Goal: Task Accomplishment & Management: Complete application form

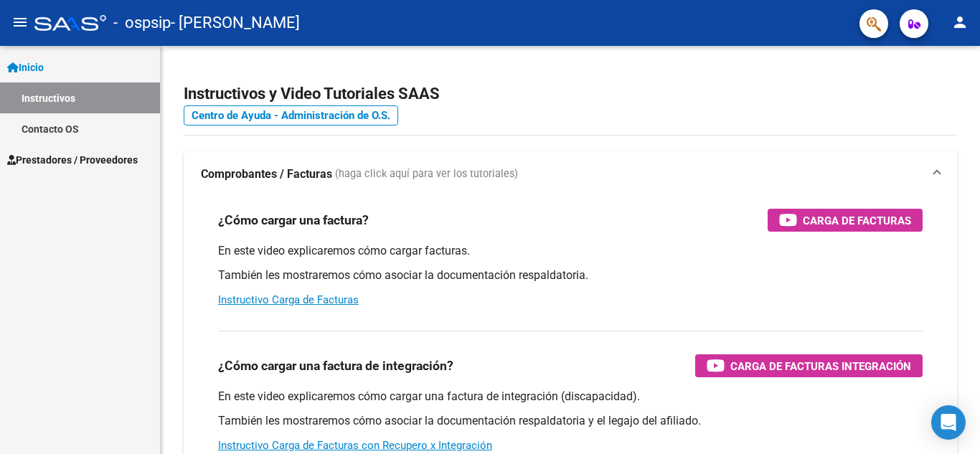
click at [121, 159] on span "Prestadores / Proveedores" at bounding box center [72, 160] width 131 height 16
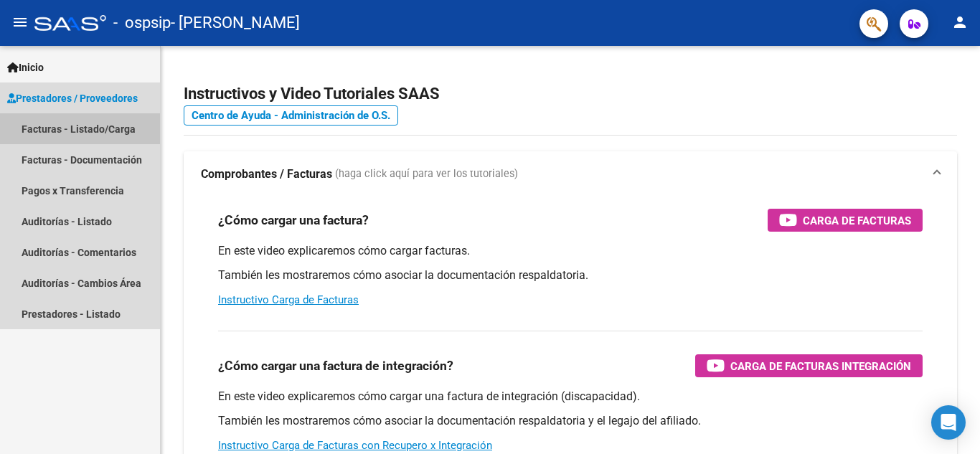
click at [120, 127] on link "Facturas - Listado/Carga" at bounding box center [80, 128] width 160 height 31
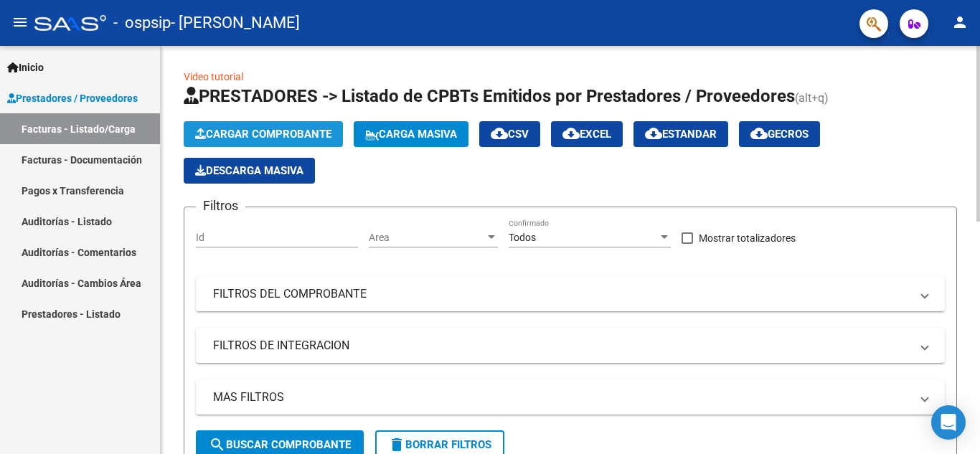
click at [276, 133] on span "Cargar Comprobante" at bounding box center [263, 134] width 136 height 13
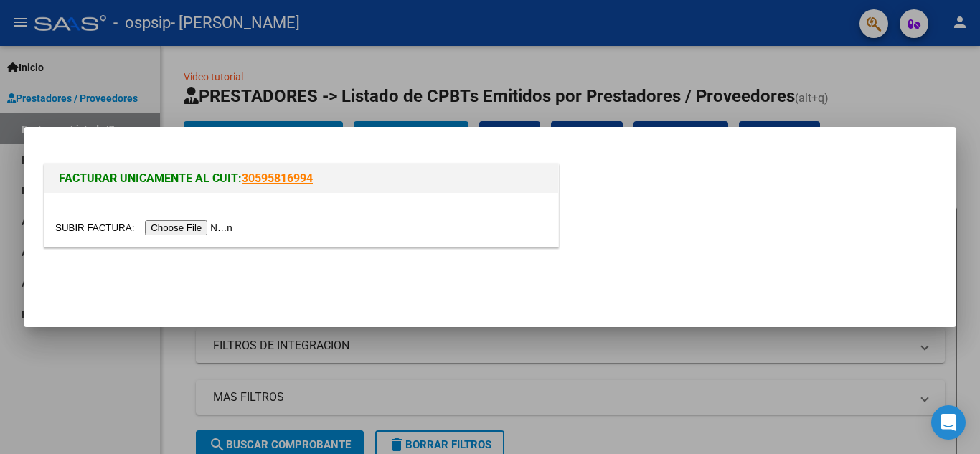
click at [216, 228] on input "file" at bounding box center [146, 227] width 182 height 15
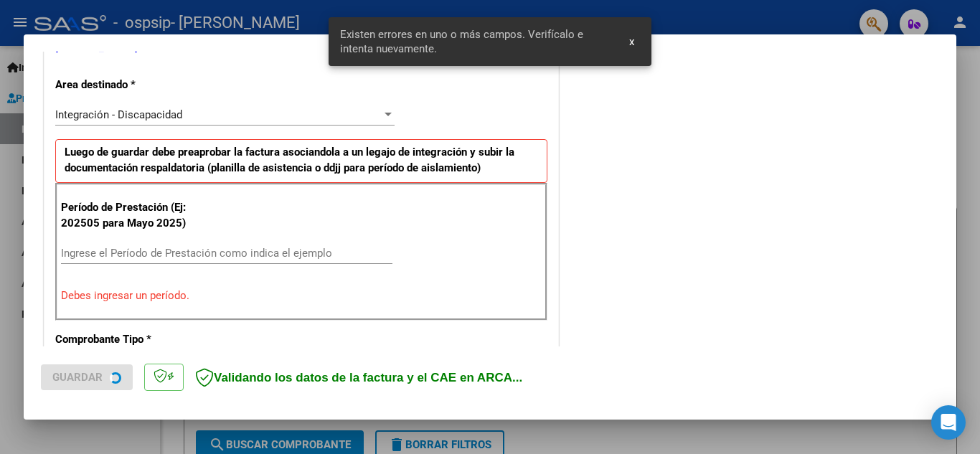
scroll to position [325, 0]
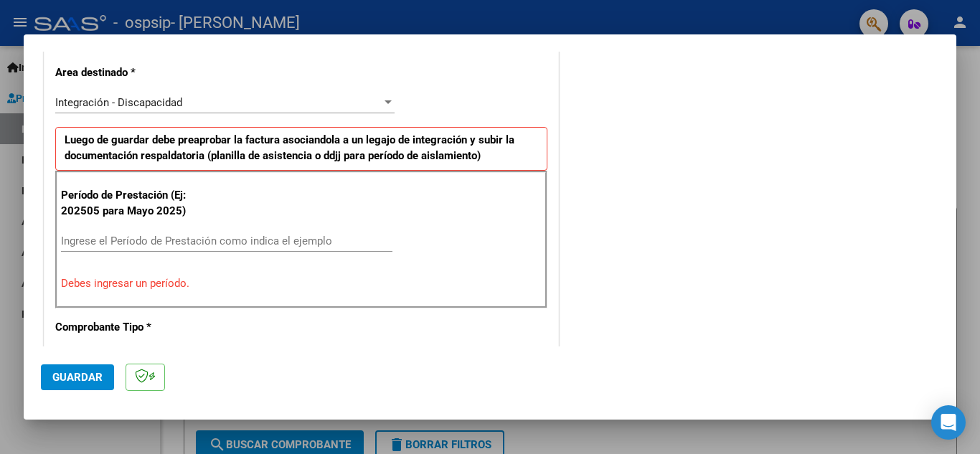
click at [634, 40] on span "x" at bounding box center [631, 41] width 5 height 13
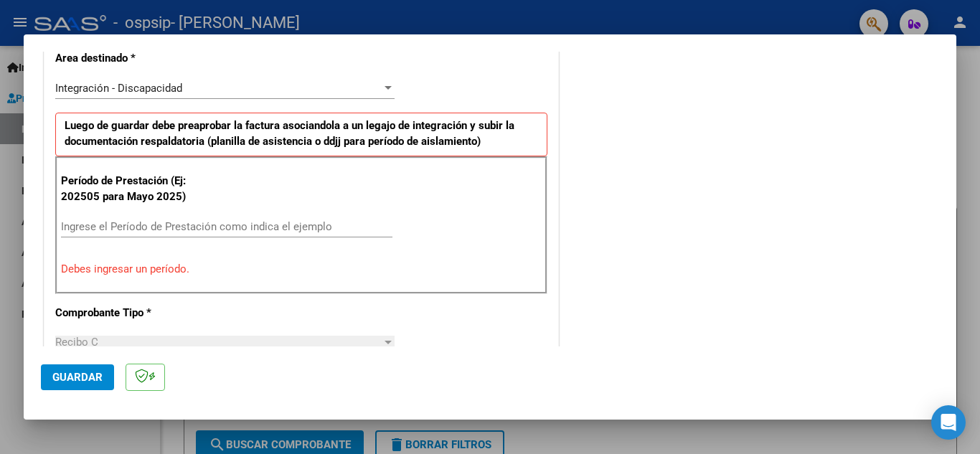
scroll to position [347, 0]
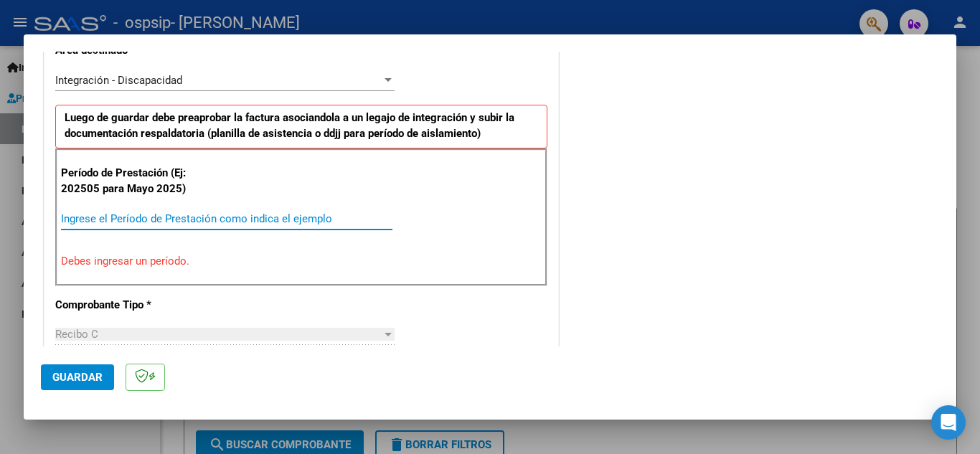
click at [123, 224] on input "Ingrese el Período de Prestación como indica el ejemplo" at bounding box center [227, 218] width 332 height 13
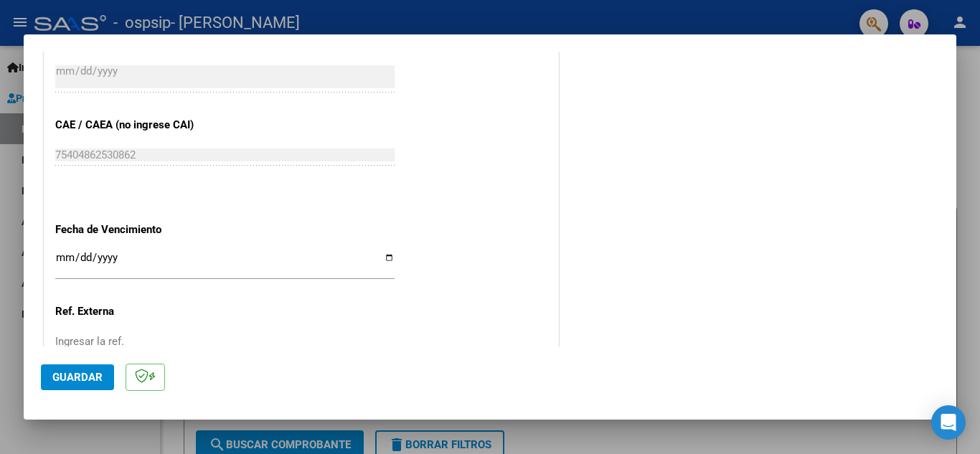
scroll to position [876, 0]
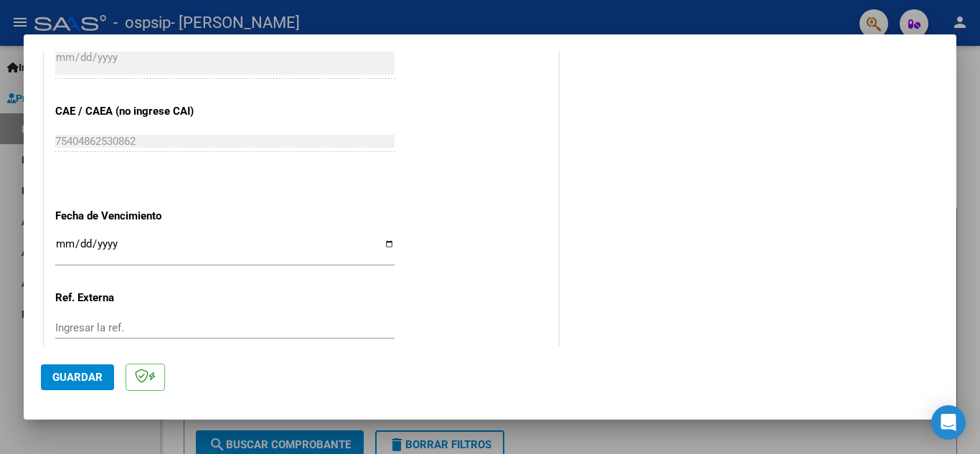
type input "202509"
click at [384, 248] on input "Ingresar la fecha" at bounding box center [224, 249] width 339 height 23
type input "[DATE]"
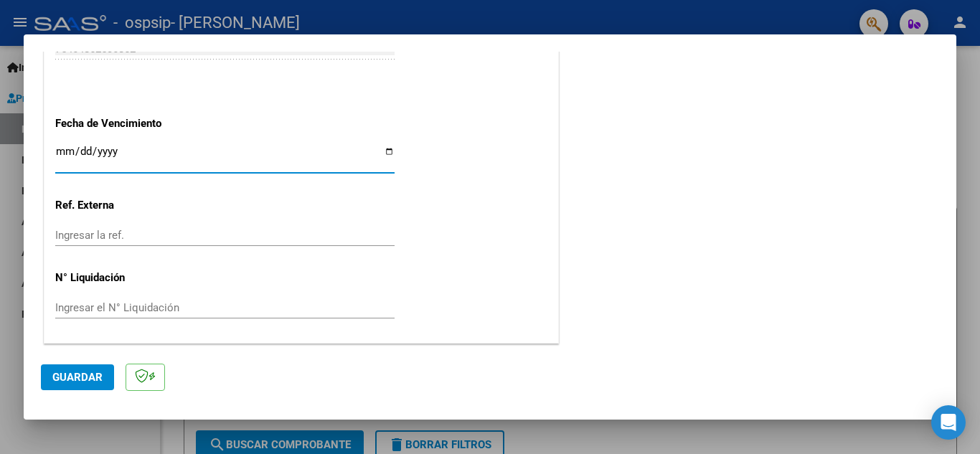
click at [68, 384] on span "Guardar" at bounding box center [77, 377] width 50 height 13
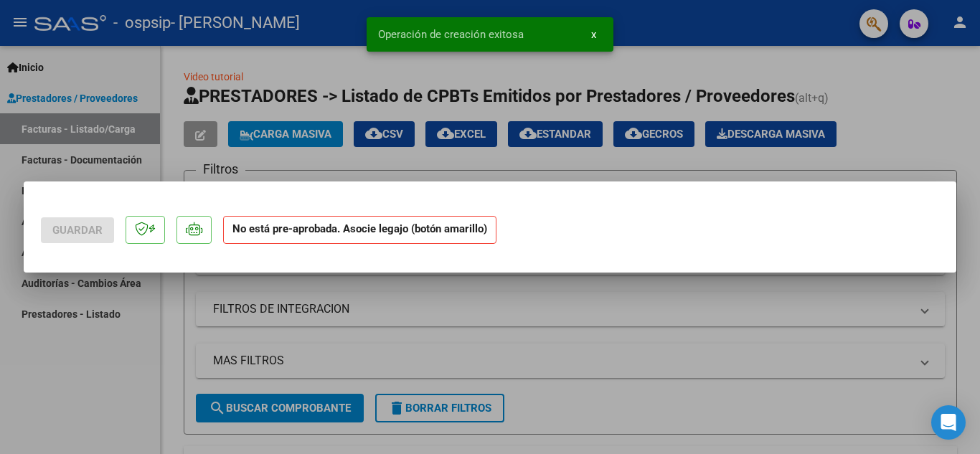
scroll to position [0, 0]
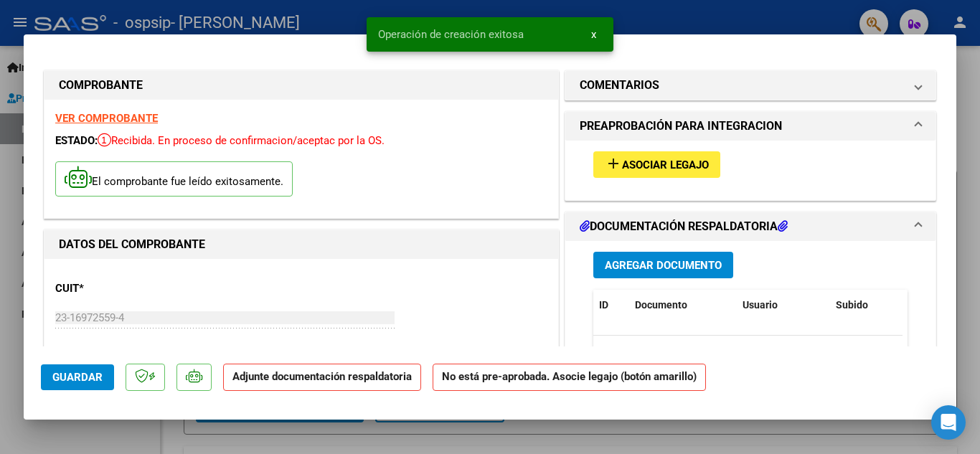
click at [684, 167] on span "Asociar Legajo" at bounding box center [665, 165] width 87 height 13
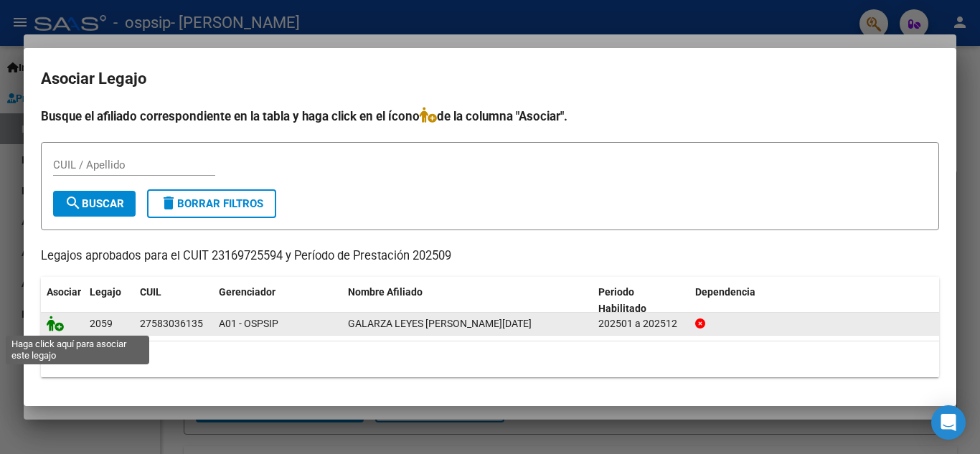
click at [57, 327] on icon at bounding box center [55, 324] width 17 height 16
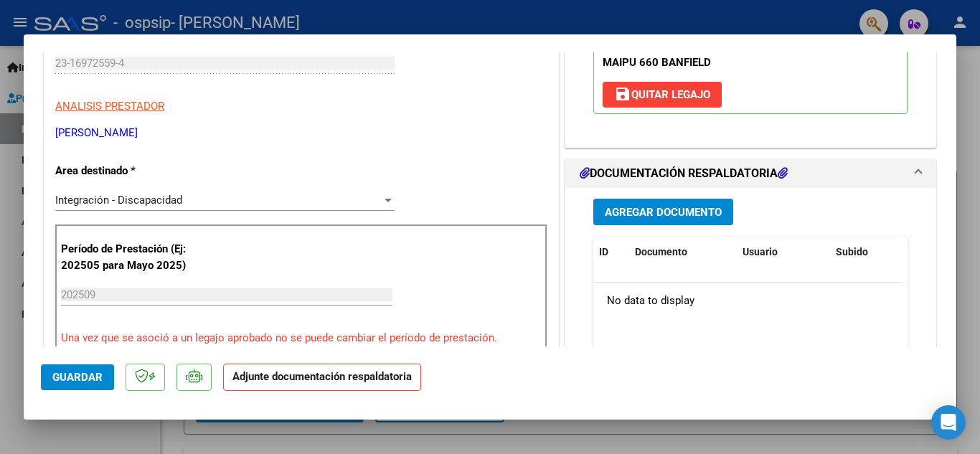
scroll to position [241, 0]
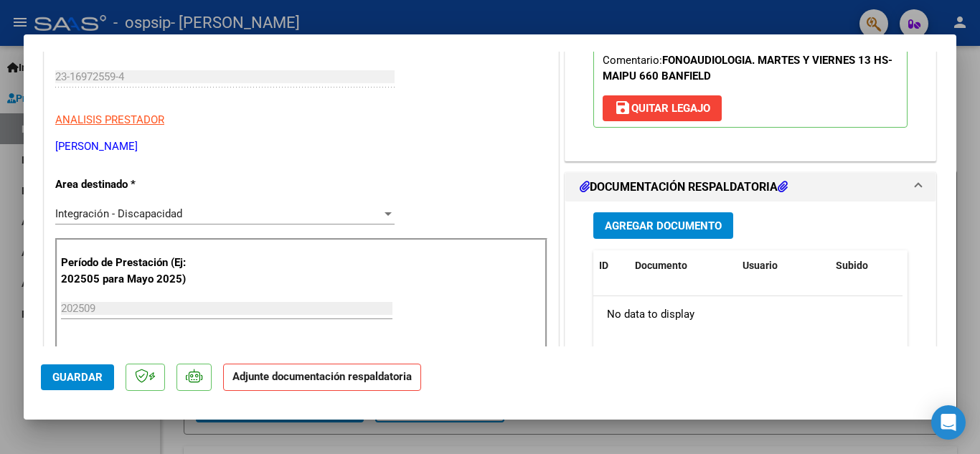
click at [692, 221] on span "Agregar Documento" at bounding box center [663, 226] width 117 height 13
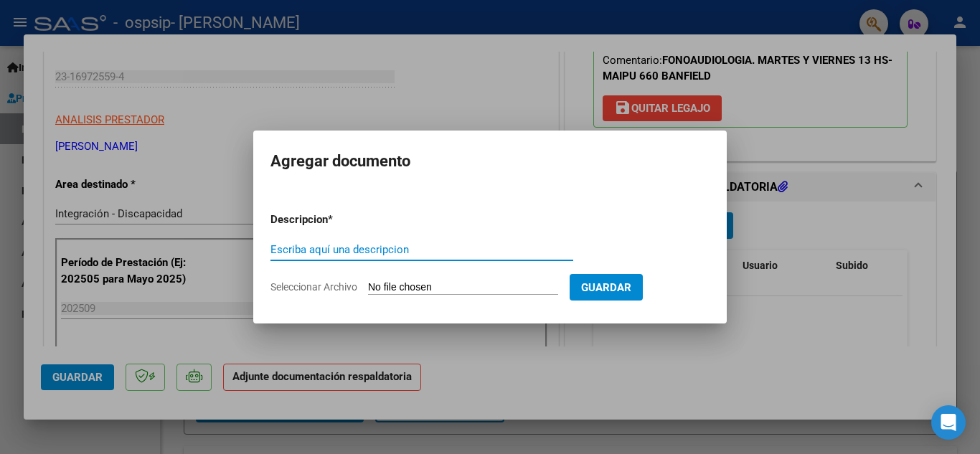
click at [320, 252] on input "Escriba aquí una descripcion" at bounding box center [422, 249] width 303 height 13
type input "Asistencia septiembre"
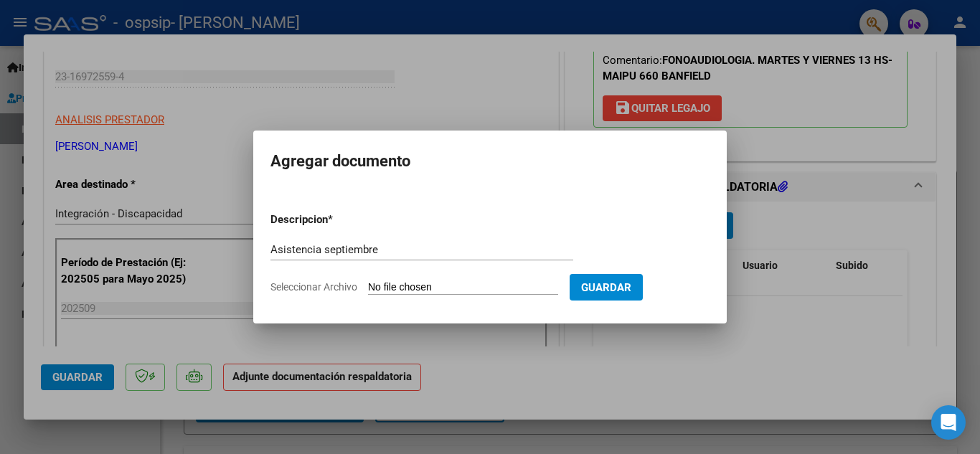
click at [412, 286] on input "Seleccionar Archivo" at bounding box center [463, 288] width 190 height 14
click at [316, 284] on span "Seleccionar Archivo" at bounding box center [314, 286] width 87 height 11
click at [368, 284] on input "Seleccionar Archivo" at bounding box center [463, 288] width 190 height 14
type input "C:\fakepath\Asistencia fono septiembre [PERSON_NAME].pdf"
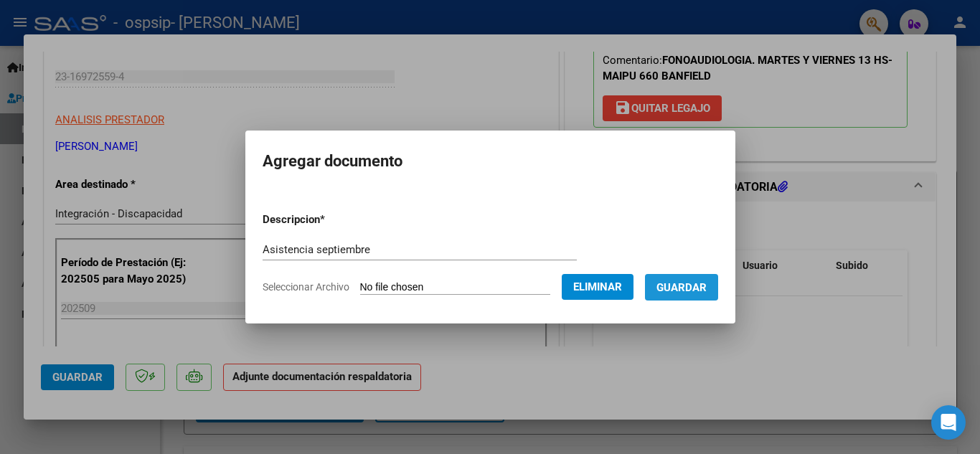
click at [698, 287] on span "Guardar" at bounding box center [682, 287] width 50 height 13
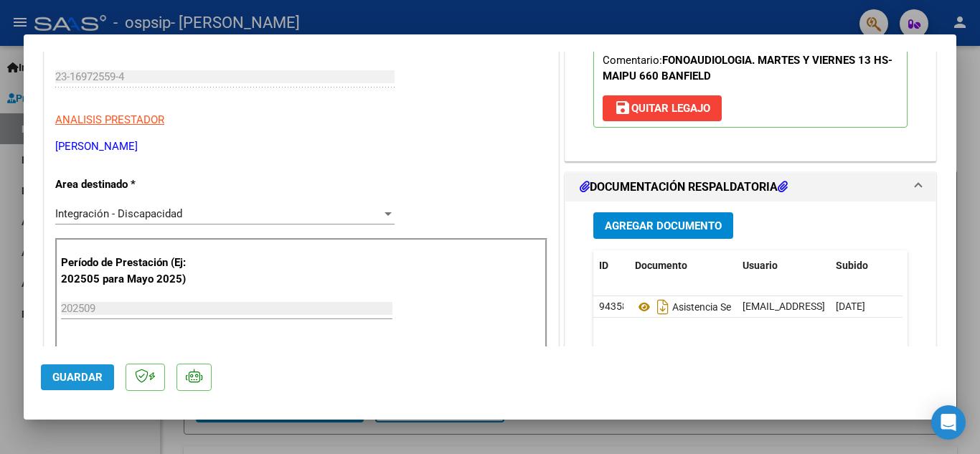
click at [83, 385] on button "Guardar" at bounding box center [77, 378] width 73 height 26
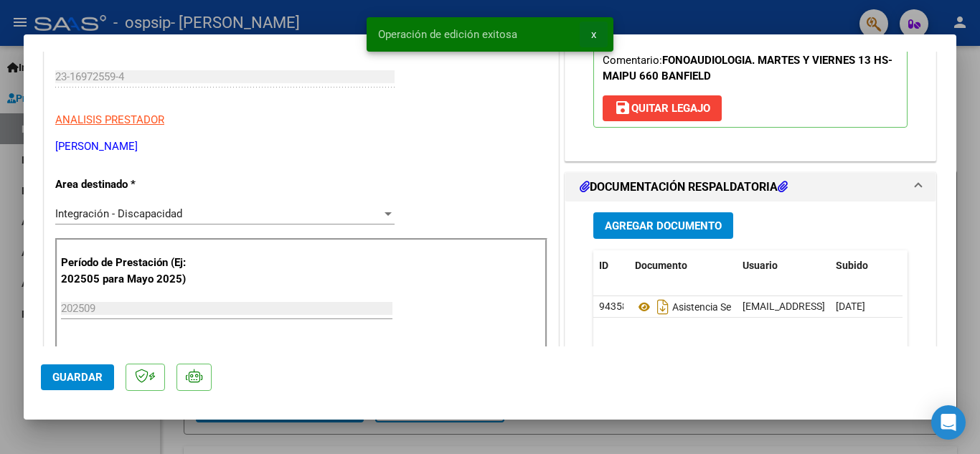
click at [596, 34] on button "x" at bounding box center [594, 35] width 28 height 26
